Goal: Check status: Check status

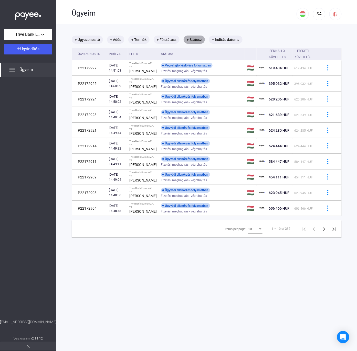
click at [193, 36] on mat-chip "+ Státusz" at bounding box center [193, 40] width 21 height 8
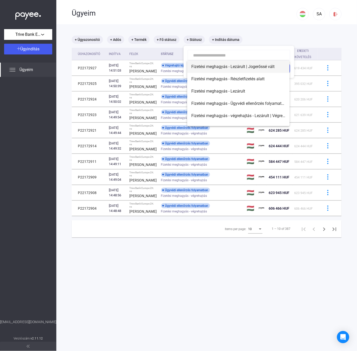
click at [218, 68] on span "Fizetési meghagyás - Lezárult | Jogerőssé vált" at bounding box center [238, 67] width 94 height 6
type input "**********"
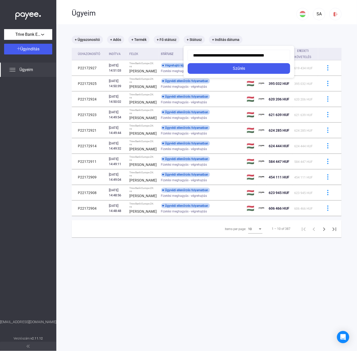
click at [218, 68] on div "Szűrés" at bounding box center [238, 69] width 99 height 6
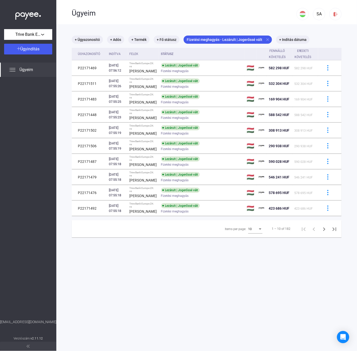
click at [258, 231] on div "Items per page:" at bounding box center [260, 229] width 5 height 4
click at [253, 273] on span "25" at bounding box center [250, 273] width 14 height 6
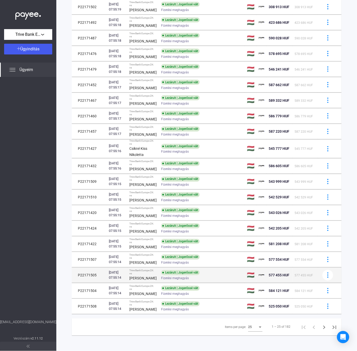
scroll to position [215, 0]
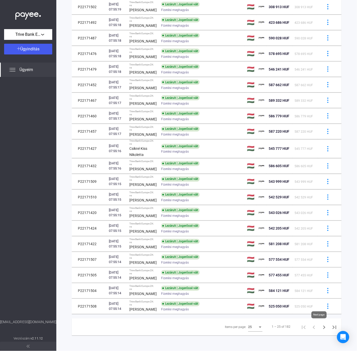
click at [320, 327] on icon "Next page" at bounding box center [323, 327] width 7 height 7
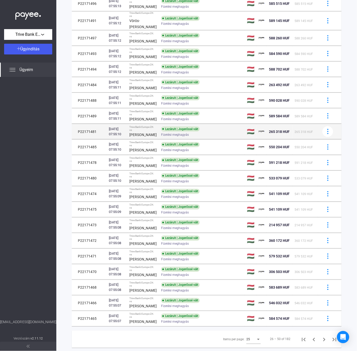
scroll to position [229, 0]
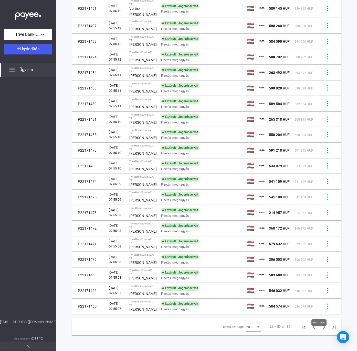
click at [320, 331] on icon "Next page" at bounding box center [323, 327] width 7 height 7
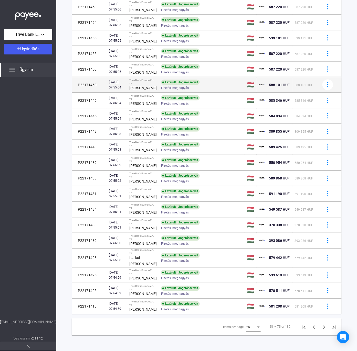
scroll to position [255, 0]
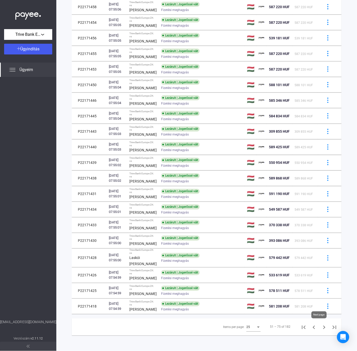
click at [323, 326] on icon "Next page" at bounding box center [324, 328] width 2 height 4
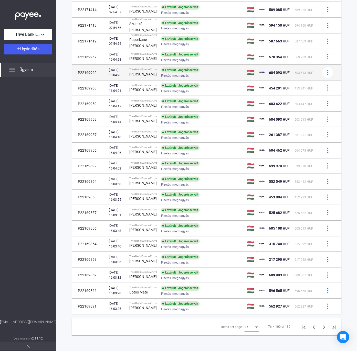
scroll to position [207, 0]
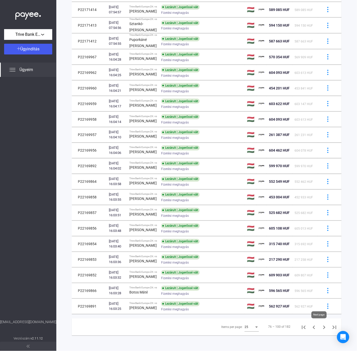
click at [320, 328] on icon "Next page" at bounding box center [323, 327] width 7 height 7
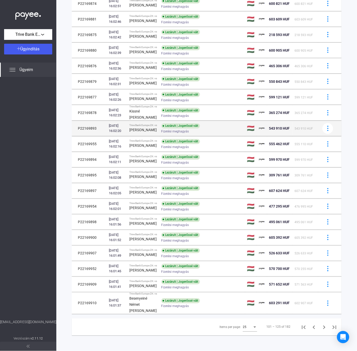
scroll to position [228, 0]
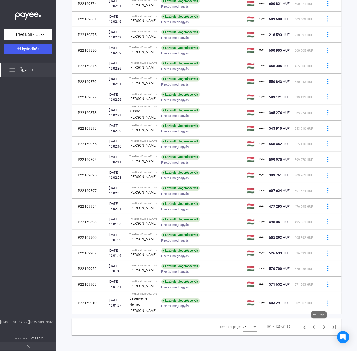
click at [320, 326] on icon "Next page" at bounding box center [323, 327] width 7 height 7
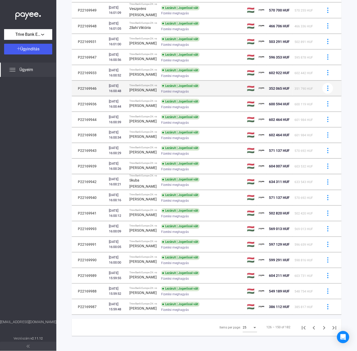
scroll to position [241, 0]
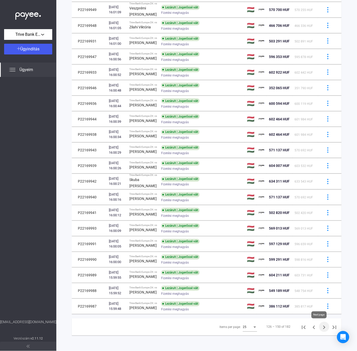
click at [323, 327] on icon "Next page" at bounding box center [324, 328] width 2 height 4
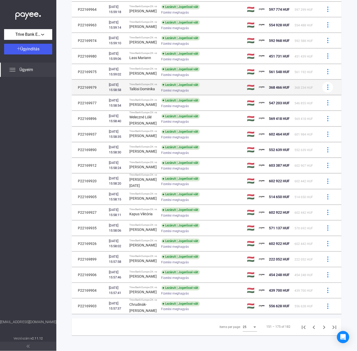
scroll to position [229, 0]
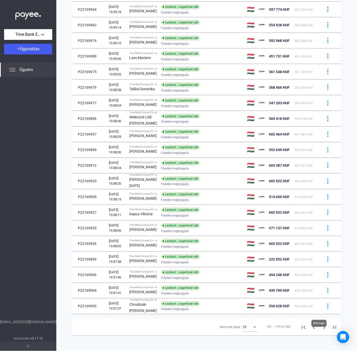
click at [320, 331] on icon "Next page" at bounding box center [323, 327] width 7 height 7
